Goal: Information Seeking & Learning: Learn about a topic

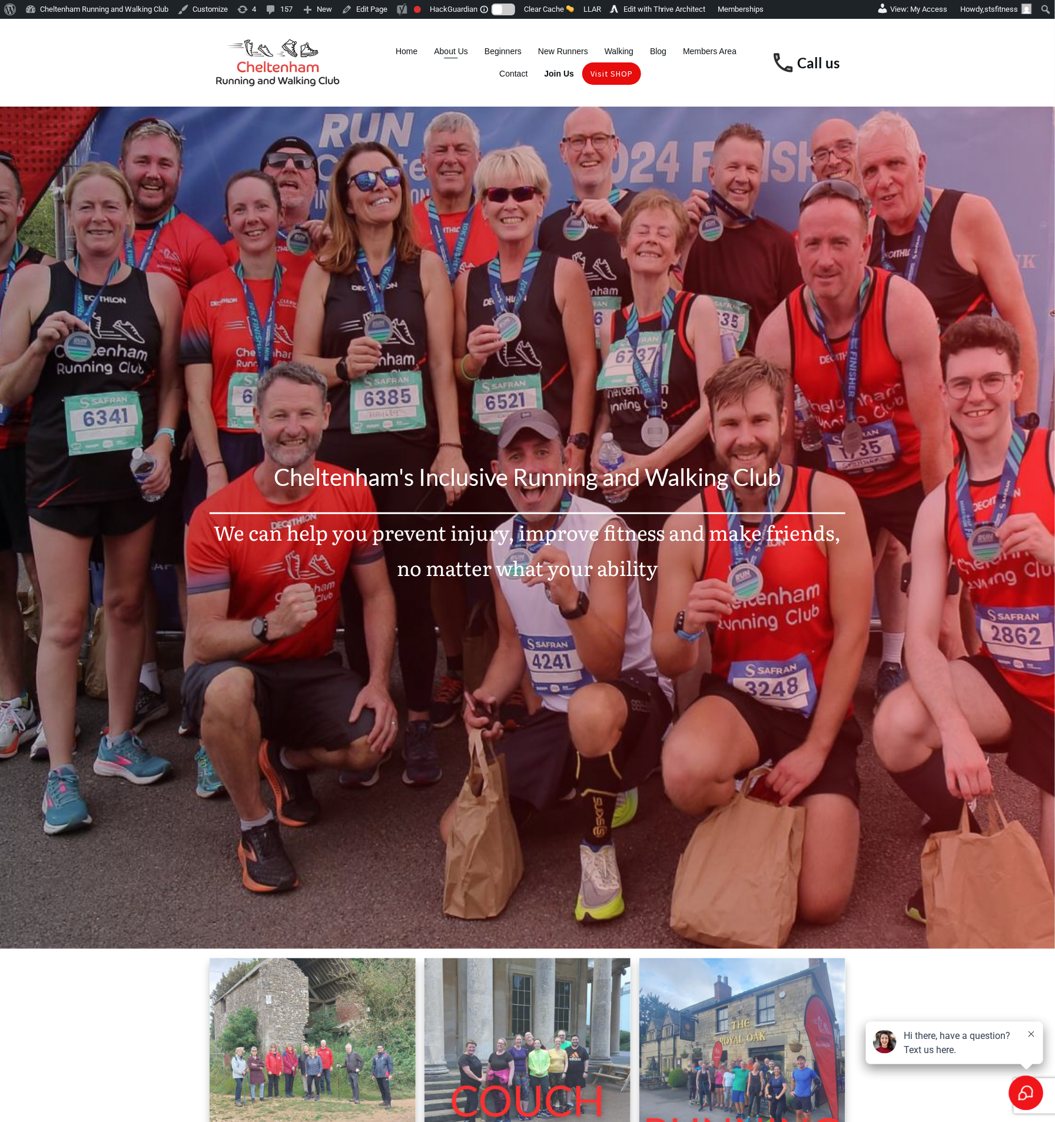
click at [451, 59] on span "About Us" at bounding box center [451, 51] width 34 height 16
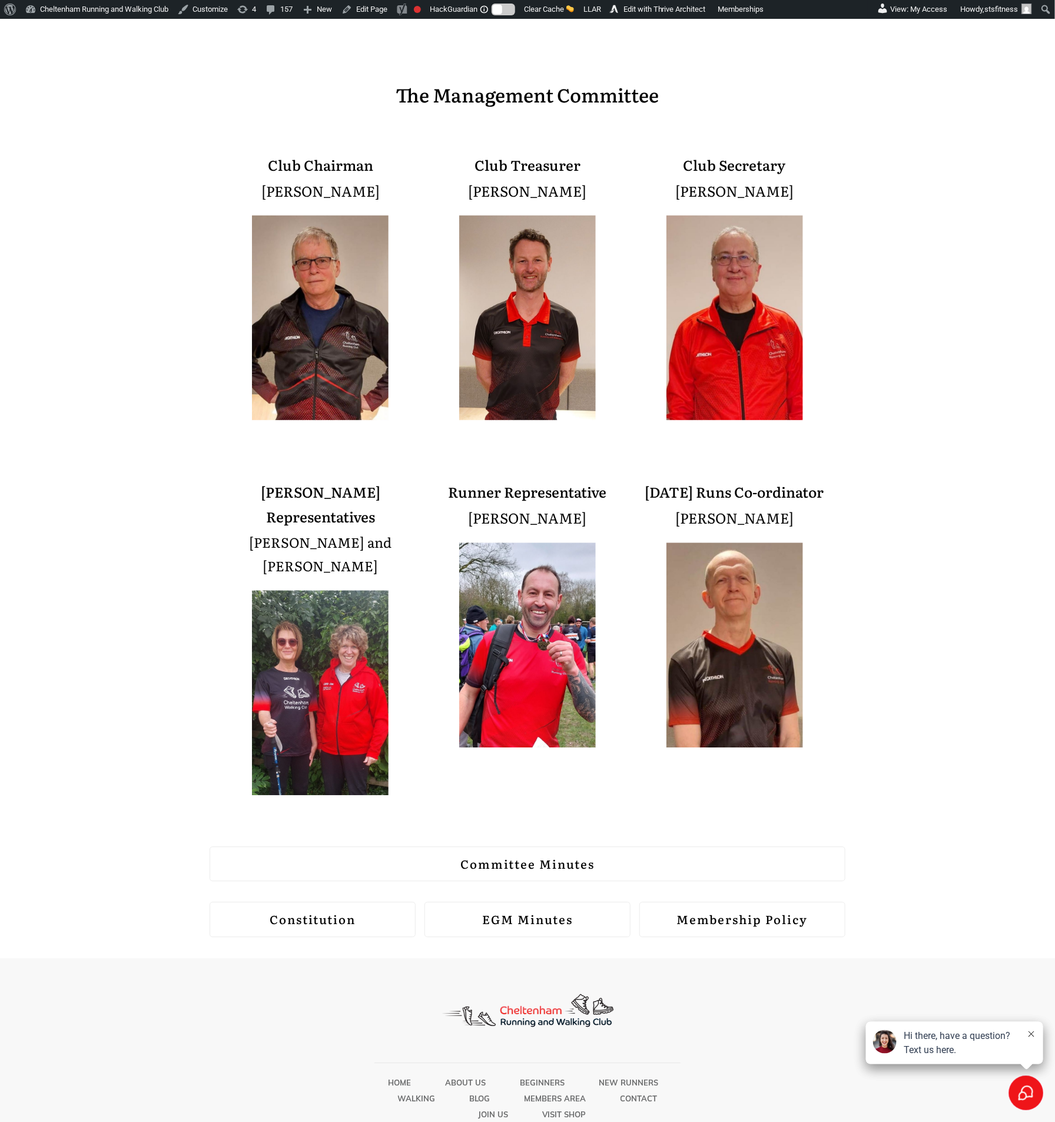
scroll to position [864, 0]
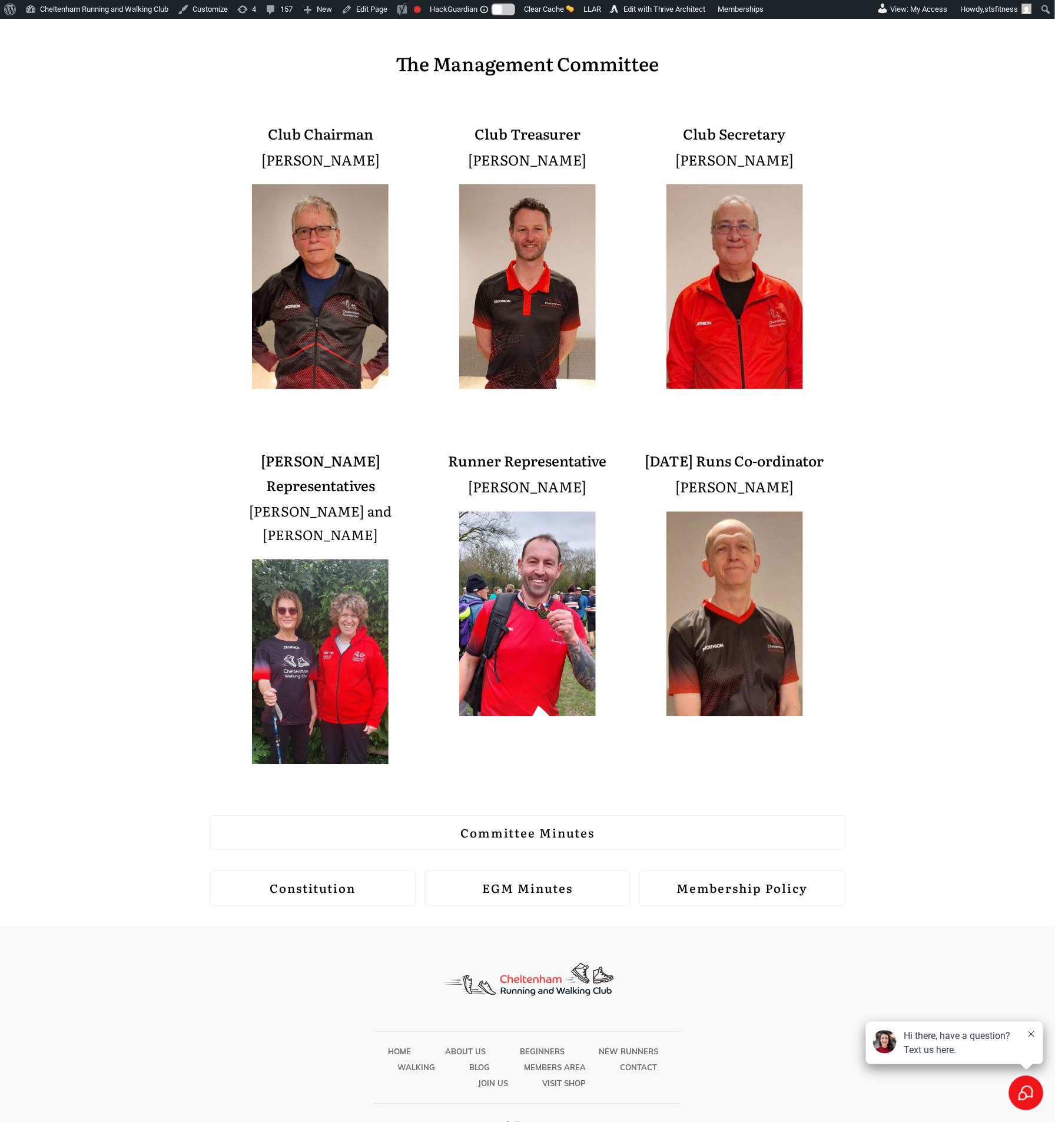
click at [684, 879] on strong "Membership Policy" at bounding box center [742, 888] width 131 height 18
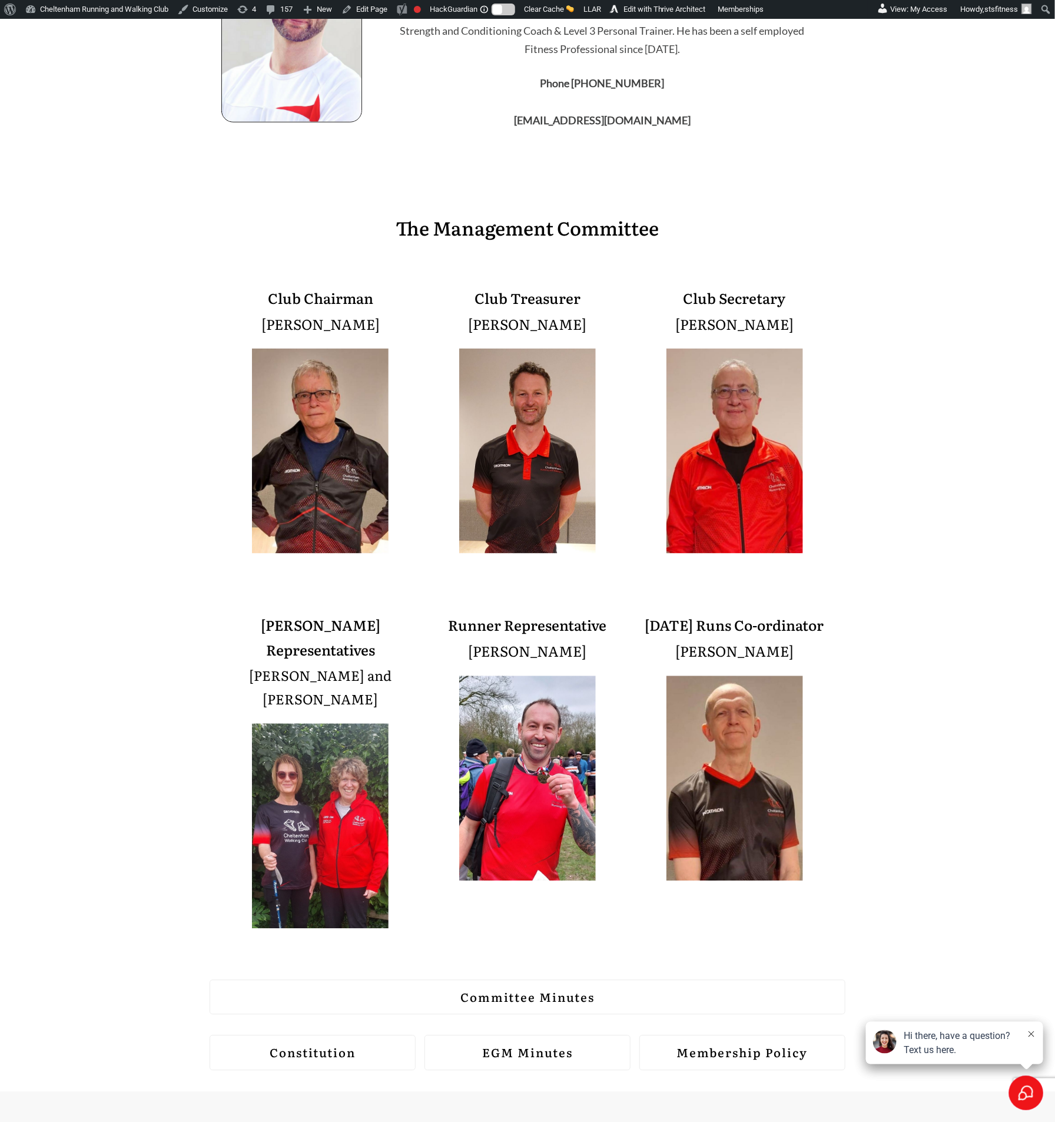
scroll to position [422, 0]
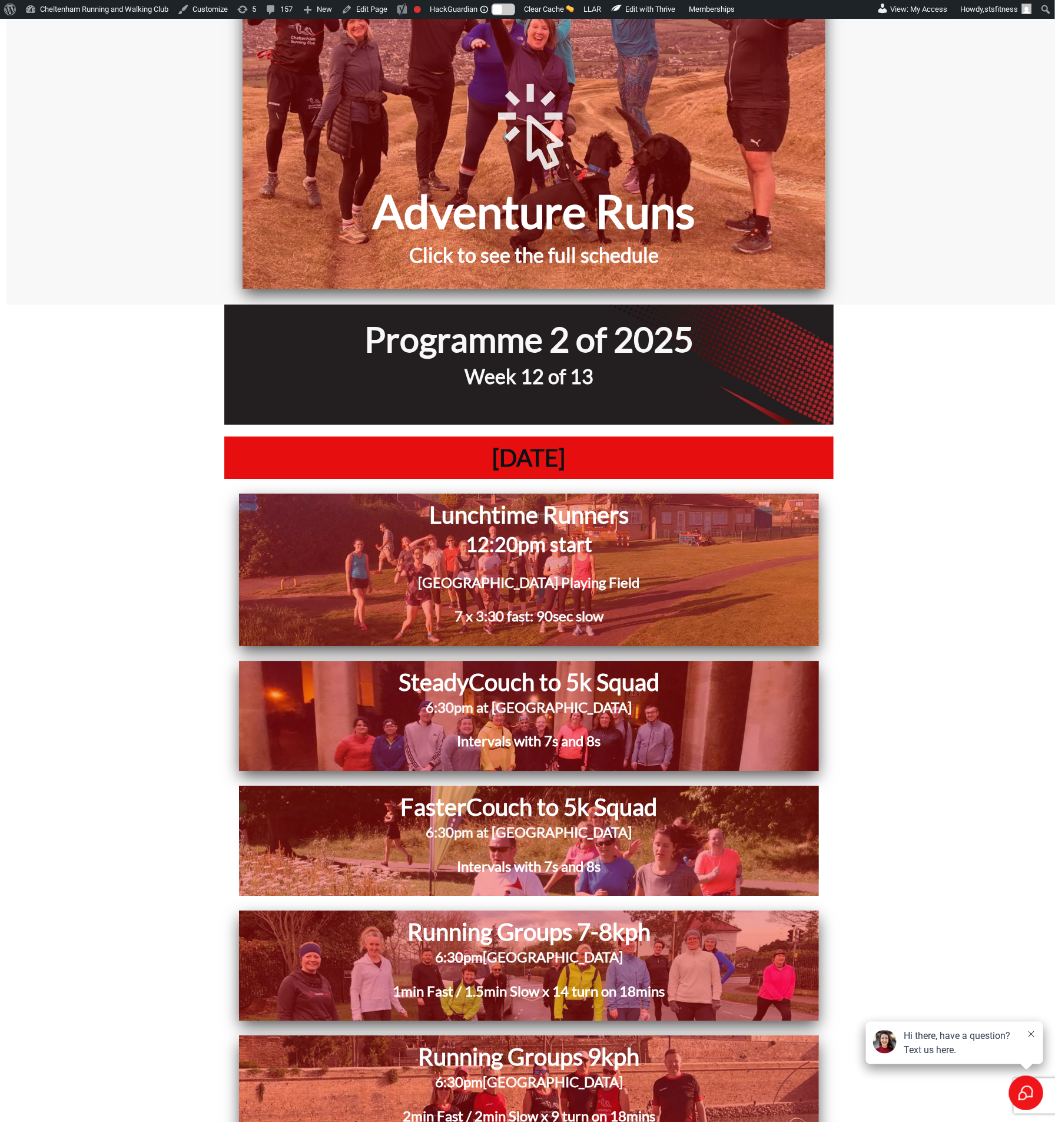
scroll to position [1502, 0]
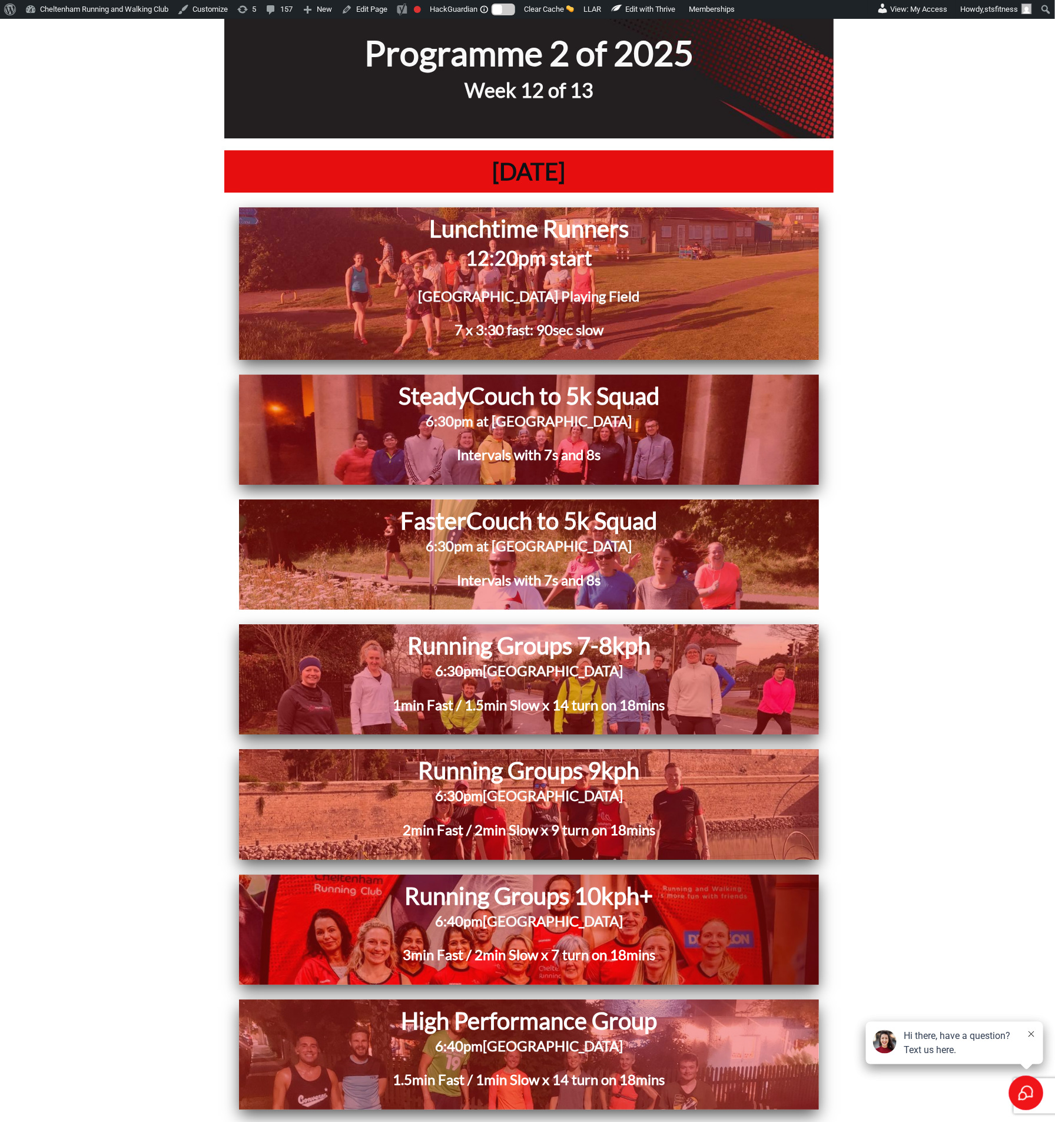
click at [348, 695] on h3 "1min Fast / 1.5min Slow x 14 turn on 18mins" at bounding box center [529, 712] width 458 height 34
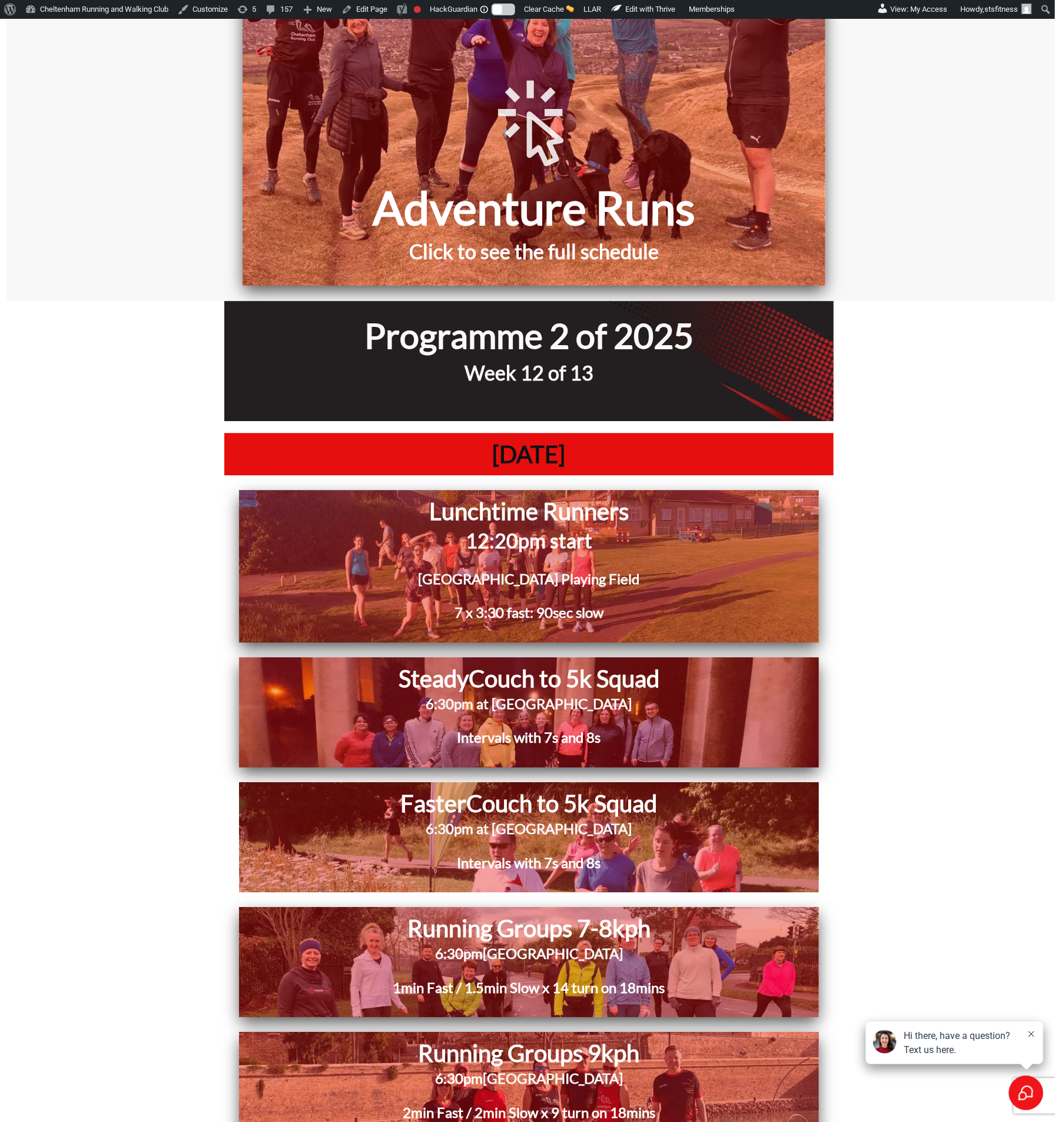
scroll to position [1502, 0]
